Goal: Information Seeking & Learning: Learn about a topic

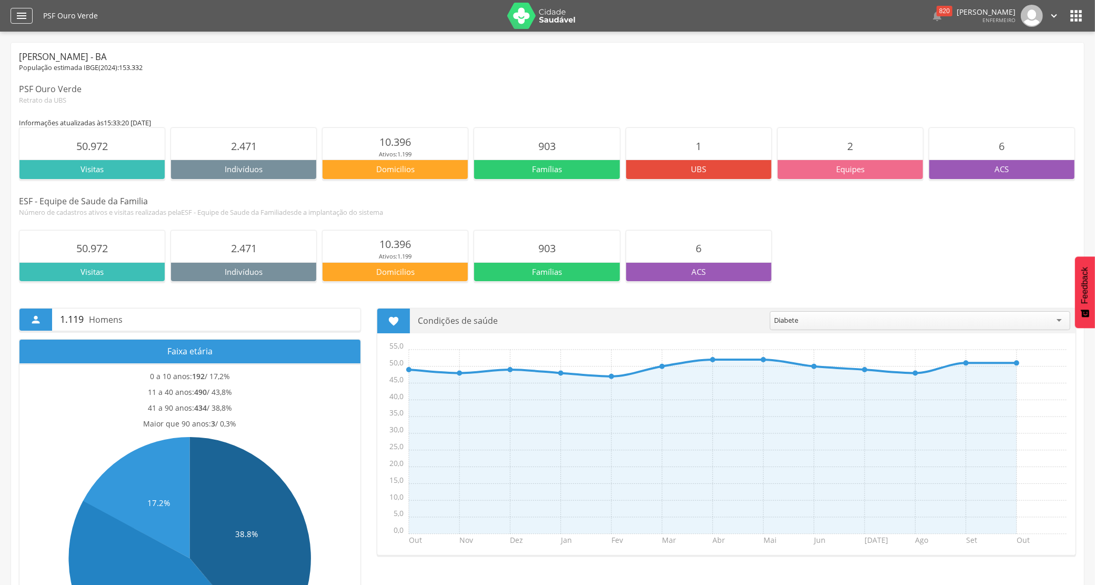
click at [27, 22] on icon "" at bounding box center [21, 15] width 13 height 13
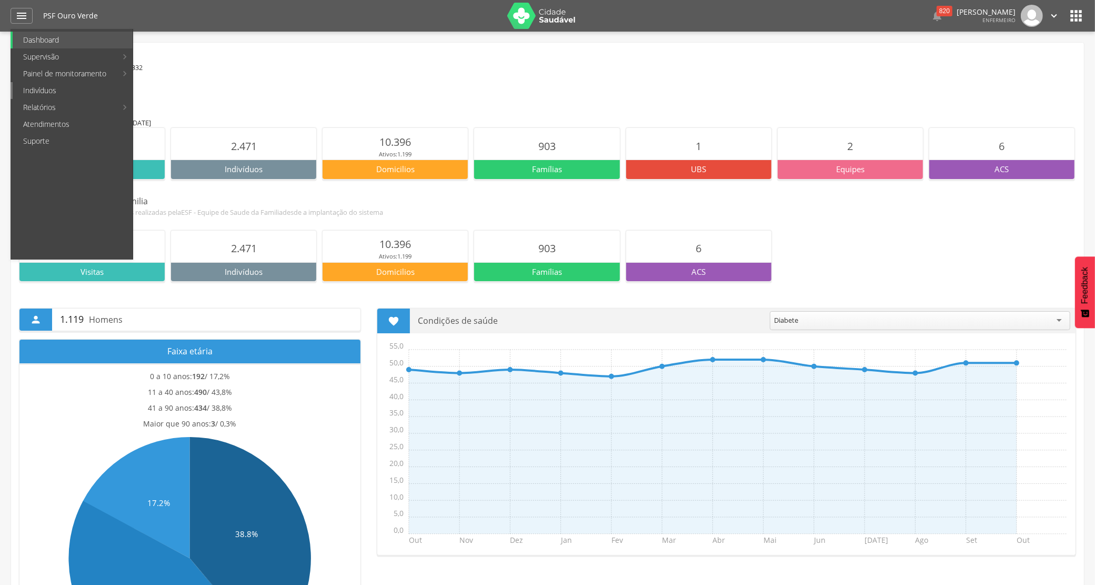
click at [59, 93] on link "Indivíduos" at bounding box center [73, 90] width 120 height 17
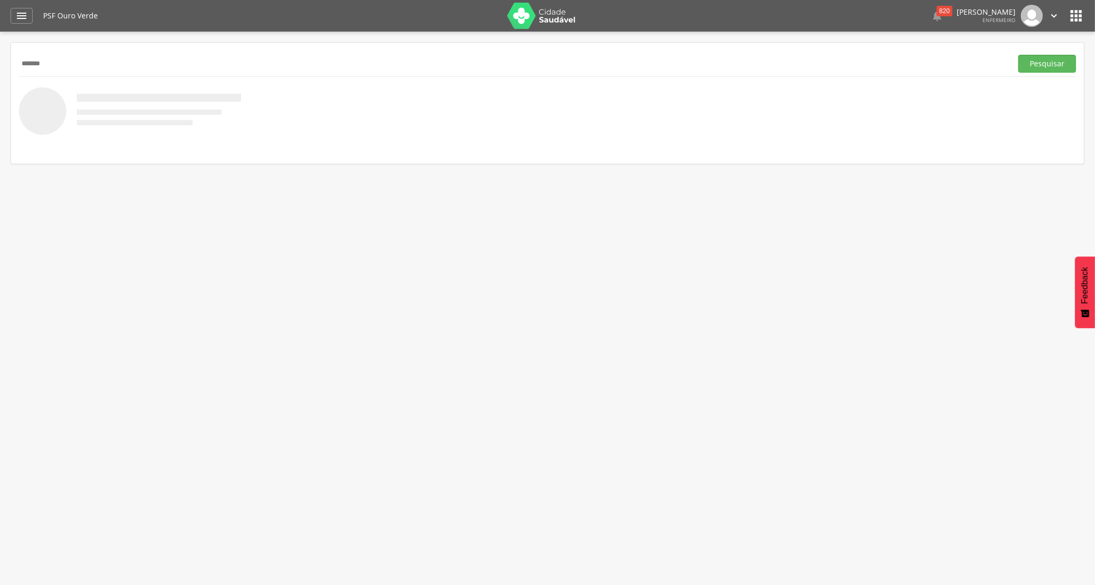
type input "*******"
click at [1019, 55] on button "Pesquisar" at bounding box center [1048, 64] width 58 height 18
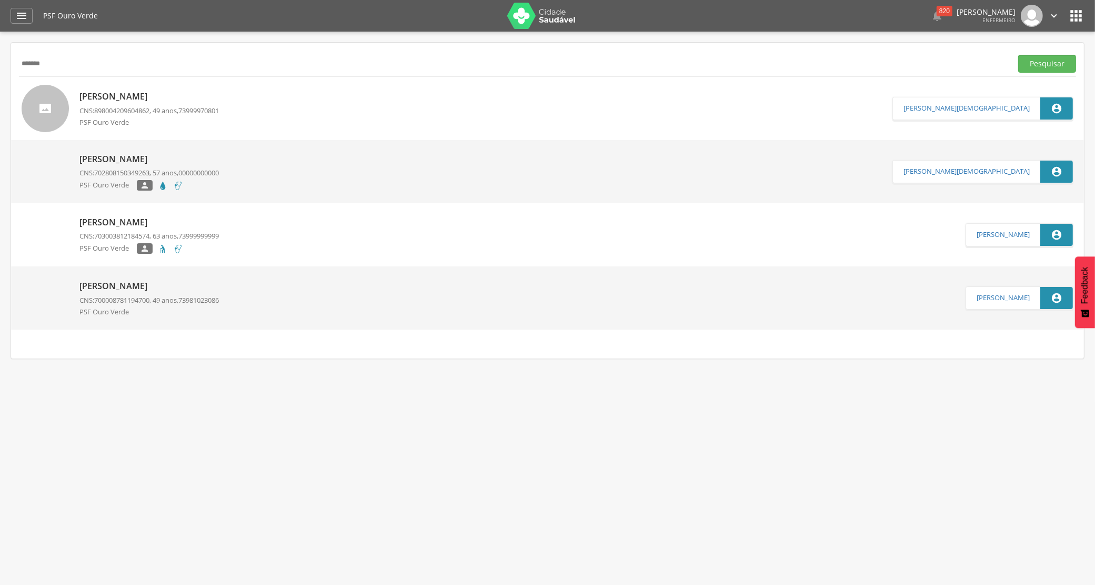
click at [252, 298] on link "[PERSON_NAME] CNS: 700008781194700 , 49 anos, 73981023086 PSF Ouro Verde" at bounding box center [494, 297] width 944 height 47
type input "**********"
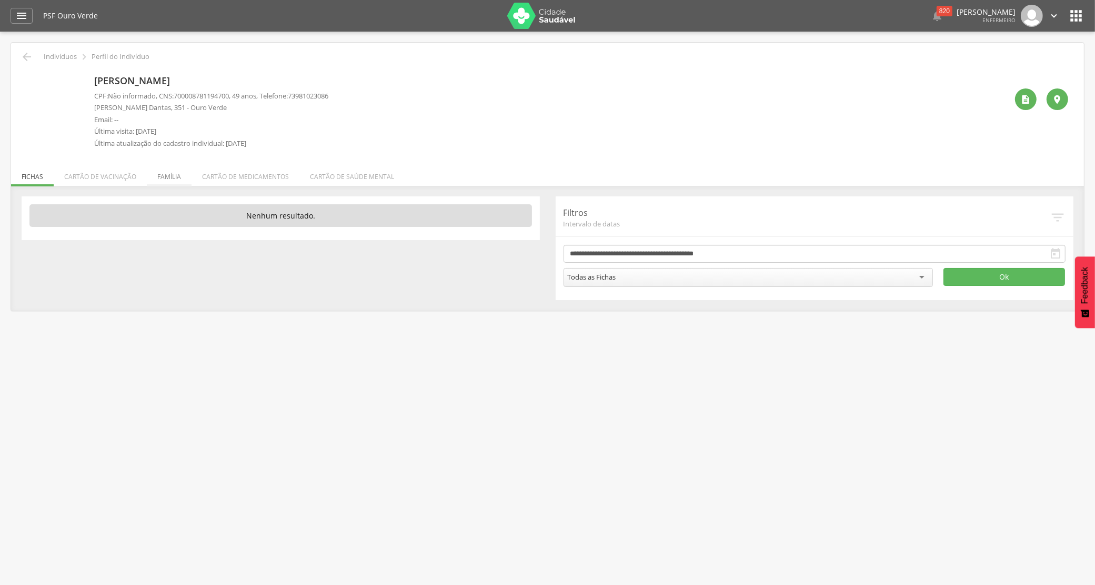
click at [162, 177] on li "Família" at bounding box center [169, 174] width 45 height 25
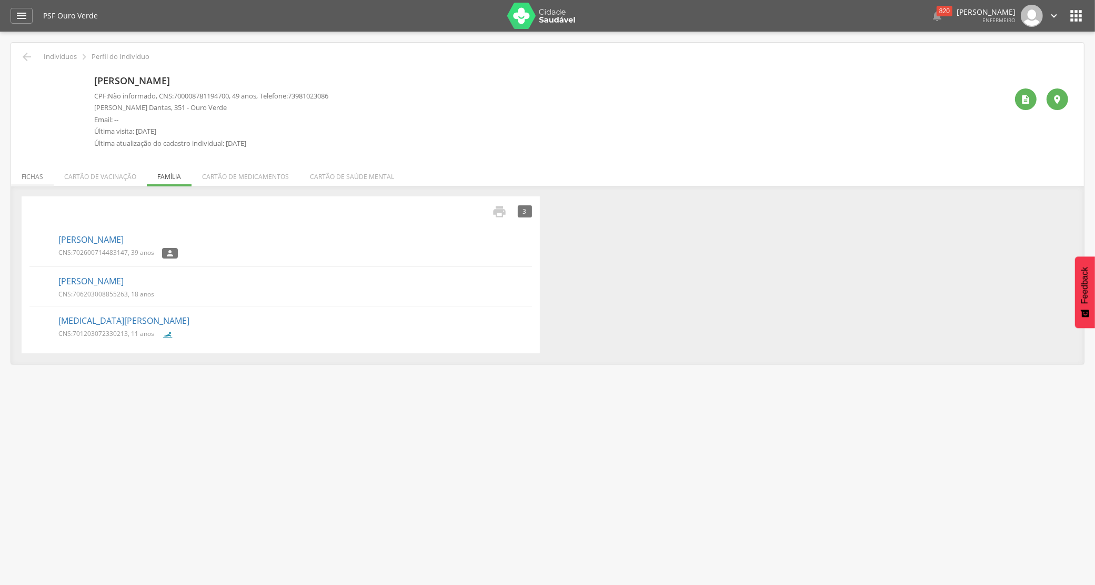
click at [44, 173] on li "Fichas" at bounding box center [32, 174] width 43 height 25
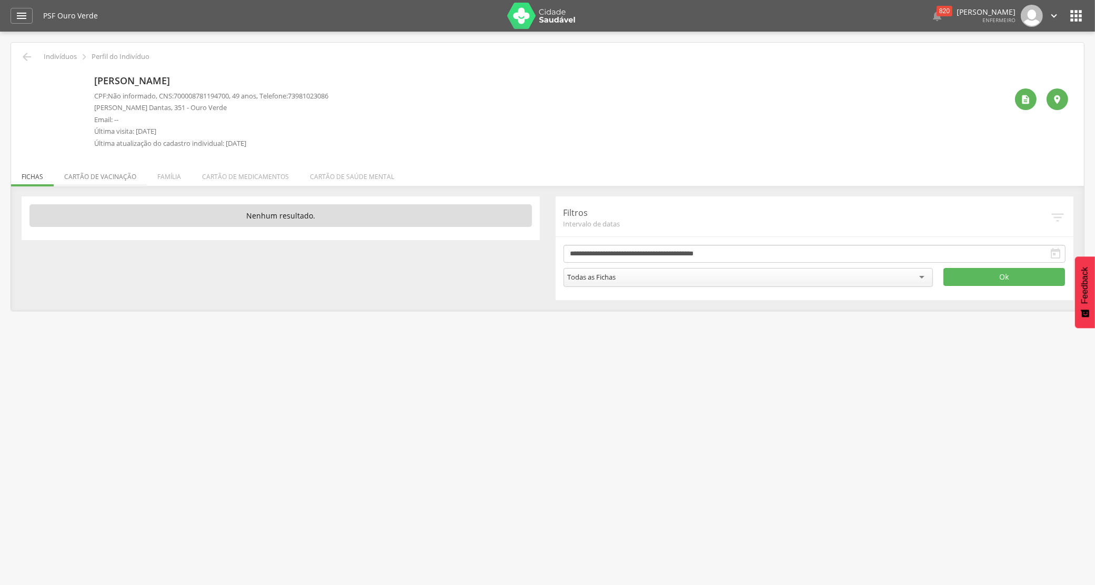
click at [75, 173] on li "Cartão de vacinação" at bounding box center [100, 174] width 93 height 25
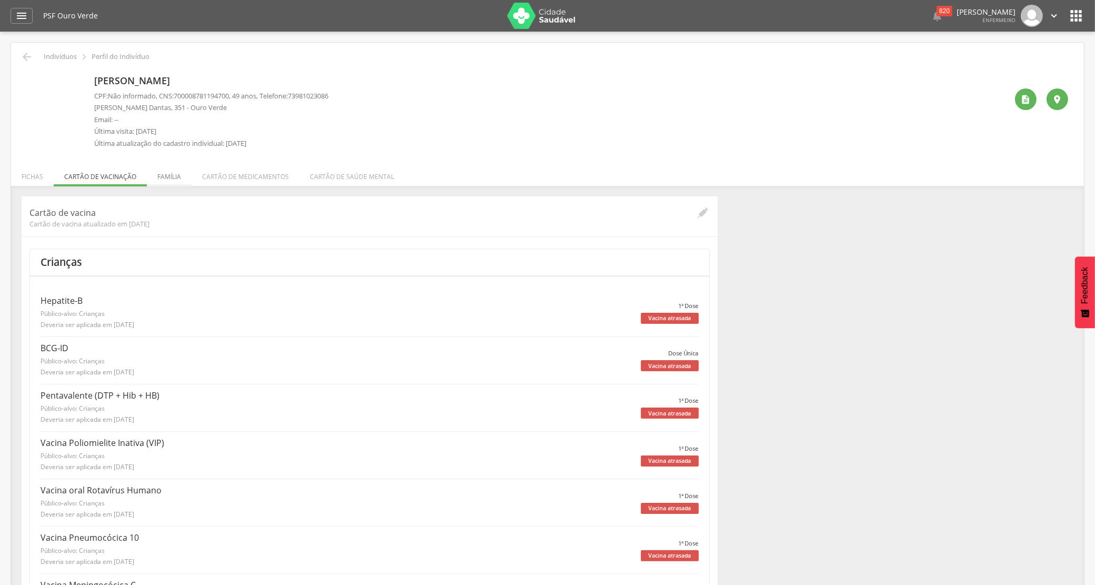
click at [171, 176] on li "Família" at bounding box center [169, 174] width 45 height 25
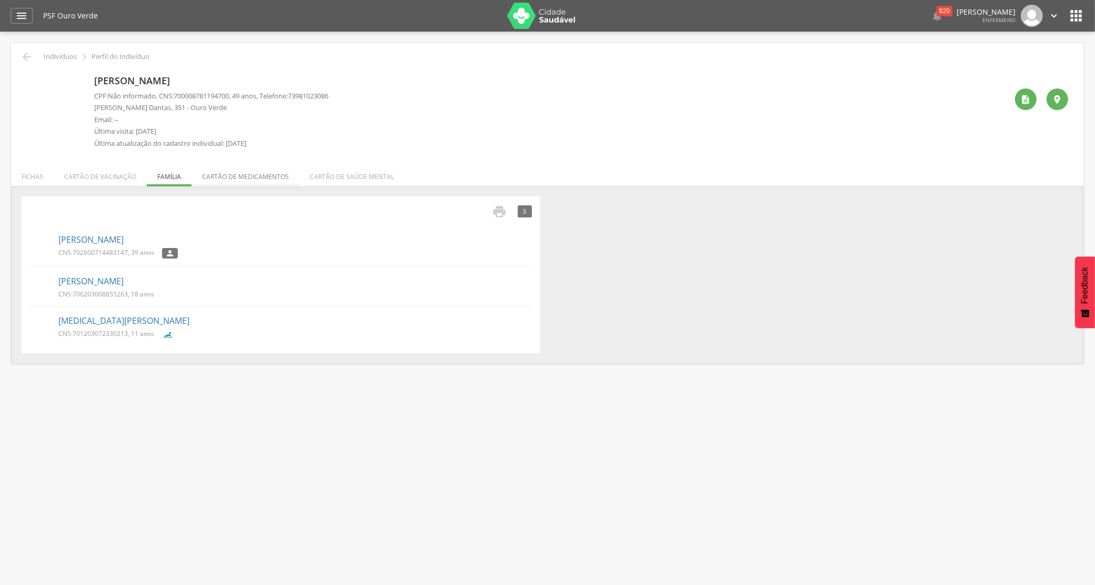
click at [216, 174] on li "Cartão de medicamentos" at bounding box center [246, 174] width 108 height 25
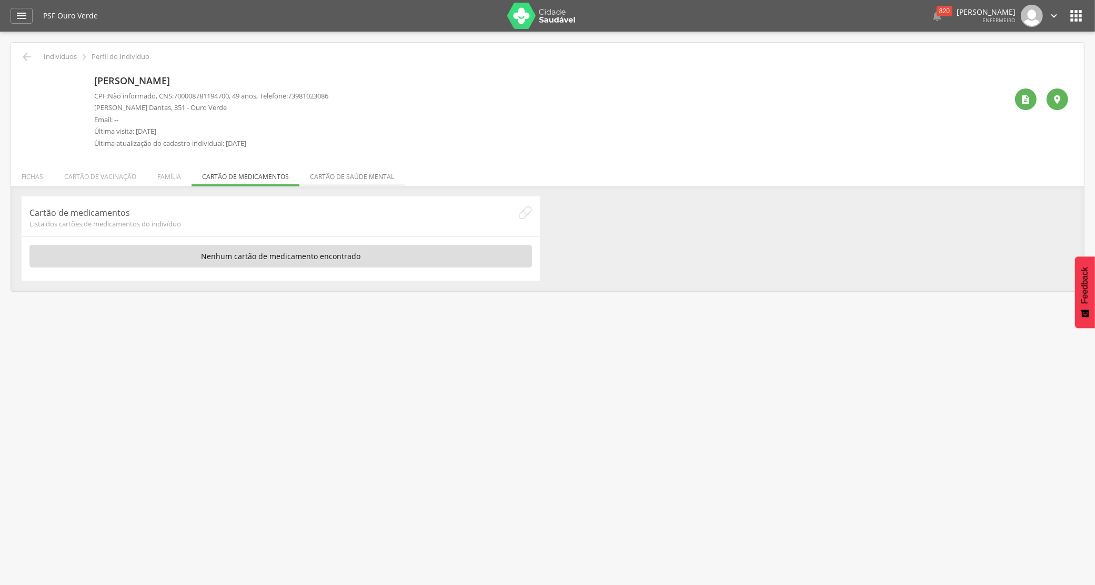
click at [317, 175] on li "Cartão de saúde mental" at bounding box center [352, 174] width 105 height 25
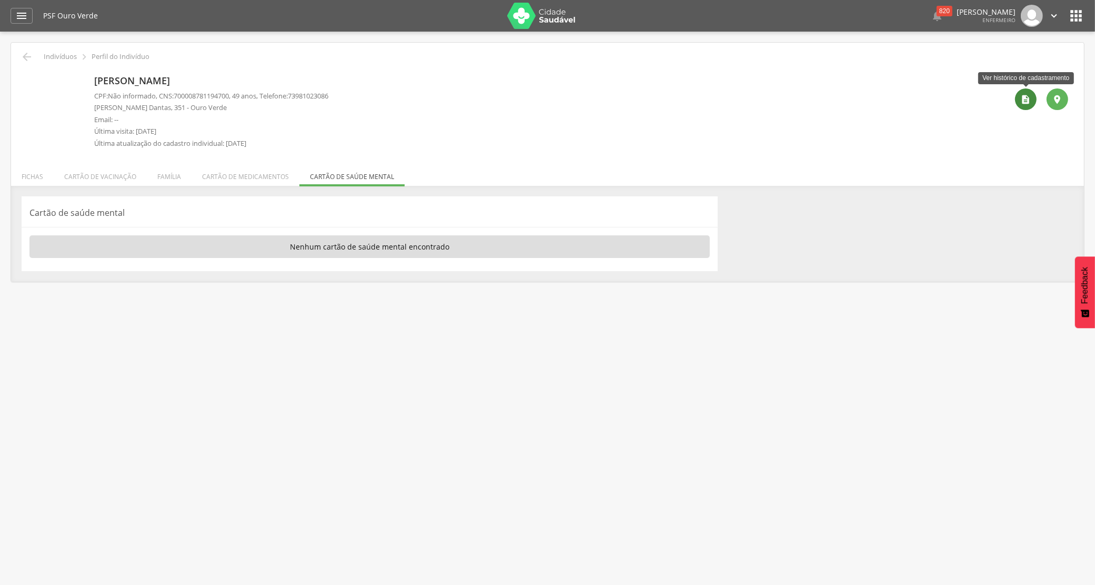
click at [1032, 104] on div "" at bounding box center [1026, 99] width 22 height 22
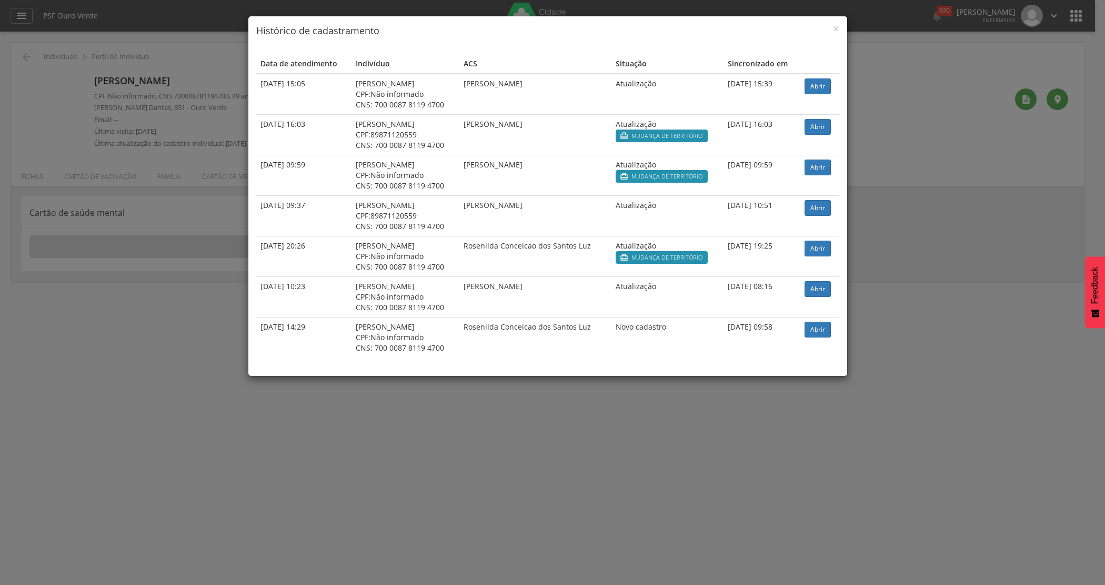
click at [113, 338] on div "× Histórico de cadastramento Data de atendimento Indivíduo ACS Situação Sincron…" at bounding box center [552, 292] width 1105 height 585
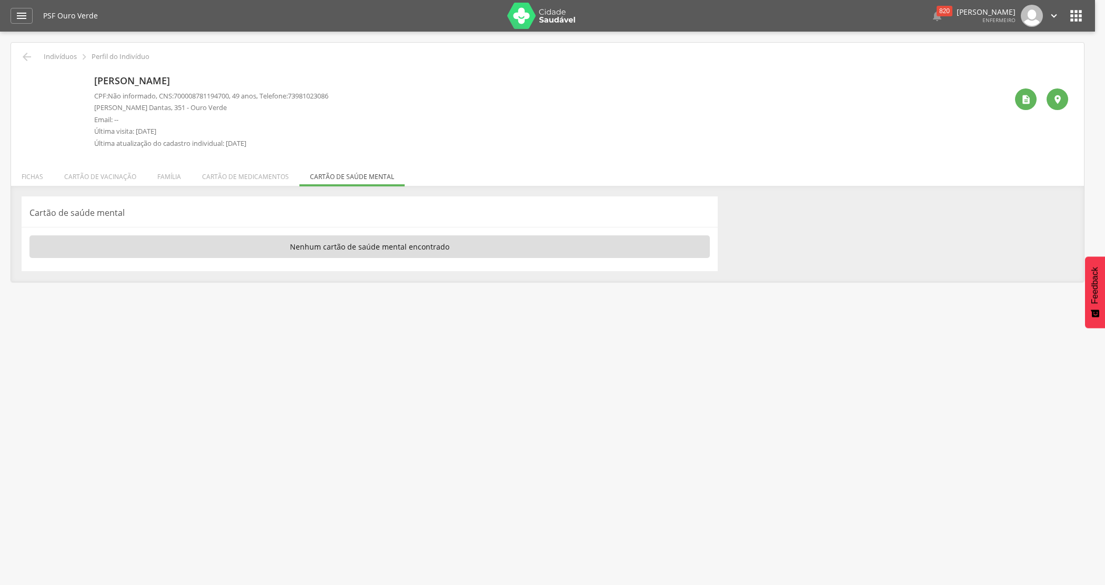
click at [113, 338] on div at bounding box center [552, 292] width 1105 height 585
